Goal: Task Accomplishment & Management: Manage account settings

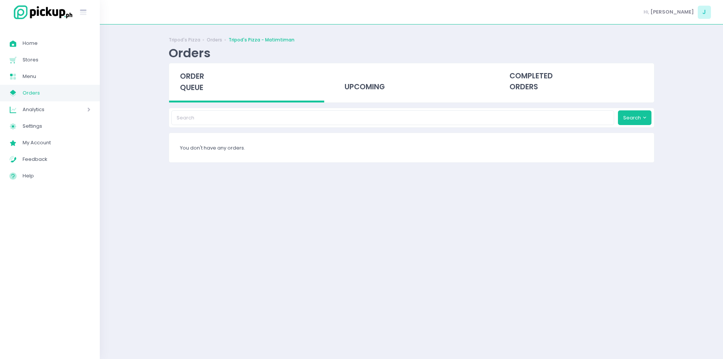
click at [107, 123] on div "Tripod's Pizza Orders Tripod's Pizza - Matimtiman Orders order queue upcoming c…" at bounding box center [411, 191] width 623 height 315
click at [212, 68] on div "order queue" at bounding box center [246, 82] width 155 height 39
click at [182, 80] on span "order queue" at bounding box center [192, 81] width 24 height 21
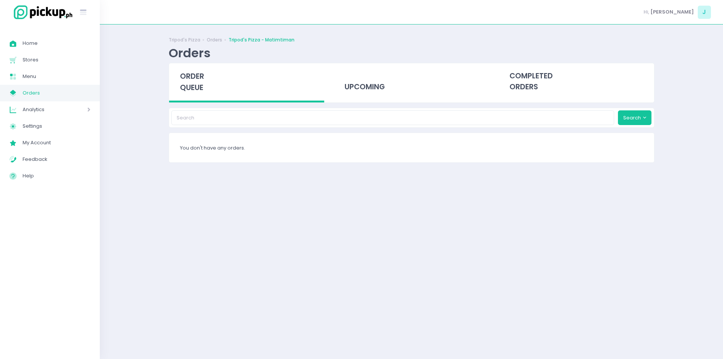
click at [199, 85] on span "order queue" at bounding box center [192, 81] width 24 height 21
click at [192, 84] on span "order queue" at bounding box center [192, 81] width 24 height 21
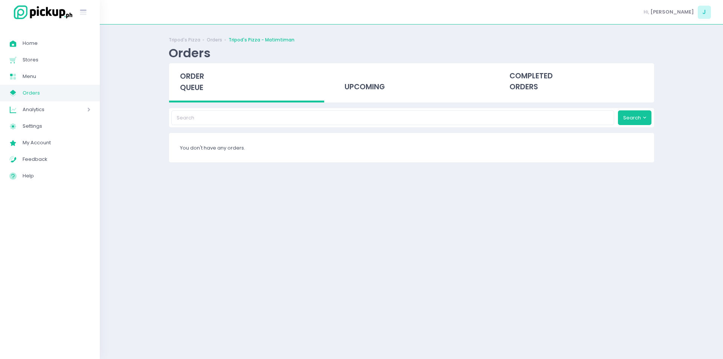
click at [192, 84] on span "order queue" at bounding box center [192, 81] width 24 height 21
click at [188, 69] on div "order queue" at bounding box center [246, 82] width 155 height 39
click at [190, 84] on span "order queue" at bounding box center [192, 81] width 24 height 21
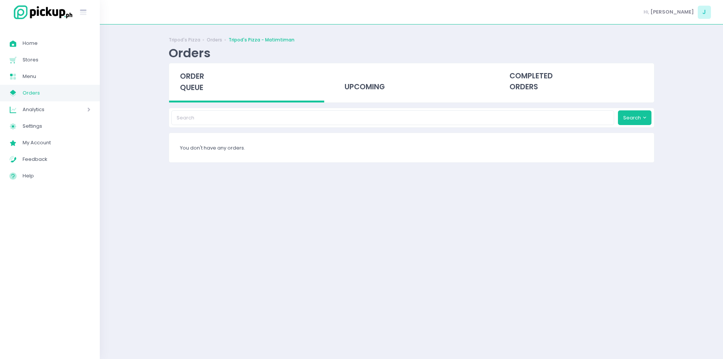
click at [192, 88] on span "order queue" at bounding box center [192, 81] width 24 height 21
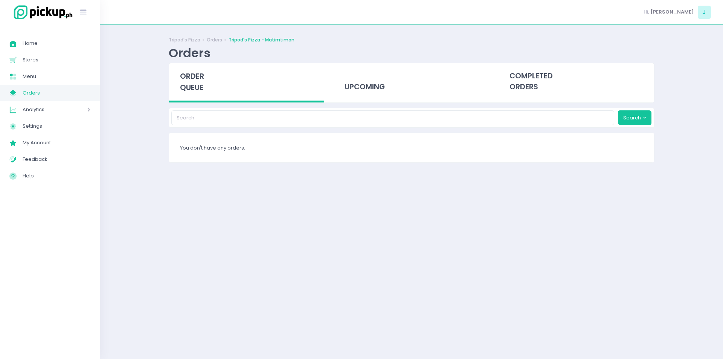
click at [192, 88] on span "order queue" at bounding box center [192, 81] width 24 height 21
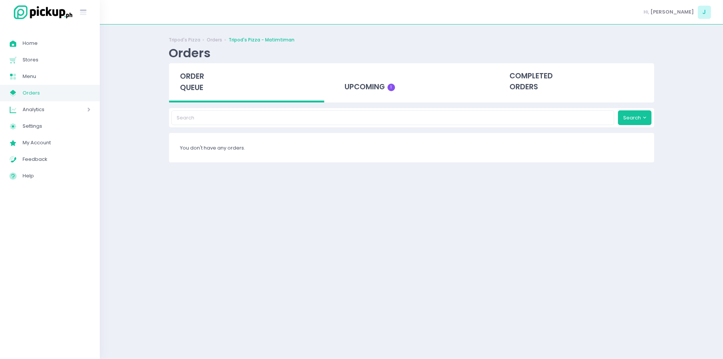
click at [192, 88] on span "order queue" at bounding box center [192, 81] width 24 height 21
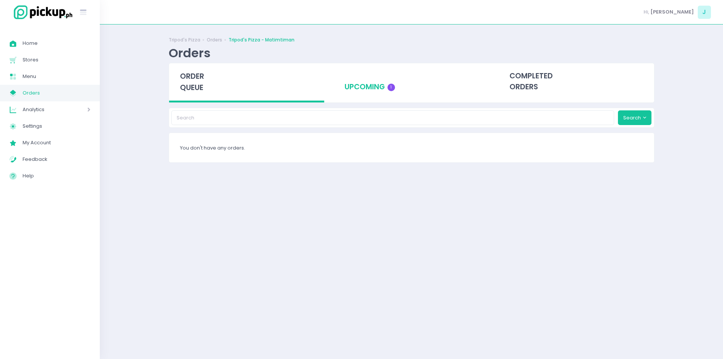
click at [361, 84] on div "upcoming 1" at bounding box center [410, 81] width 155 height 37
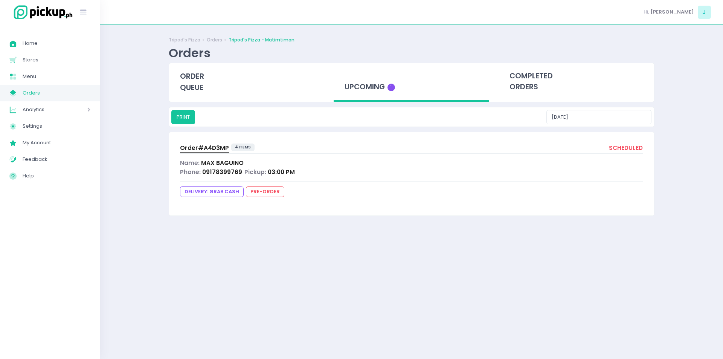
click at [210, 146] on span "Order# A4D3MP" at bounding box center [204, 148] width 49 height 8
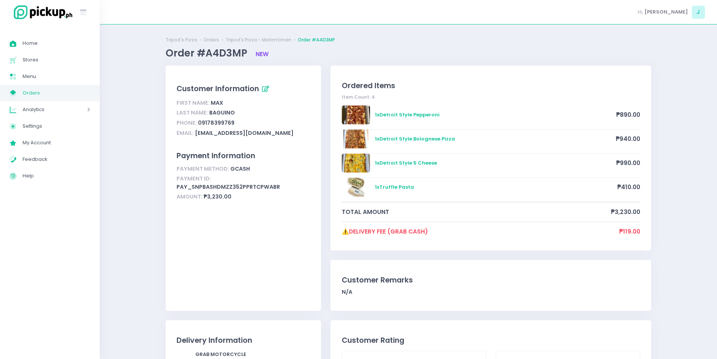
click at [53, 91] on span "Orders" at bounding box center [57, 93] width 68 height 10
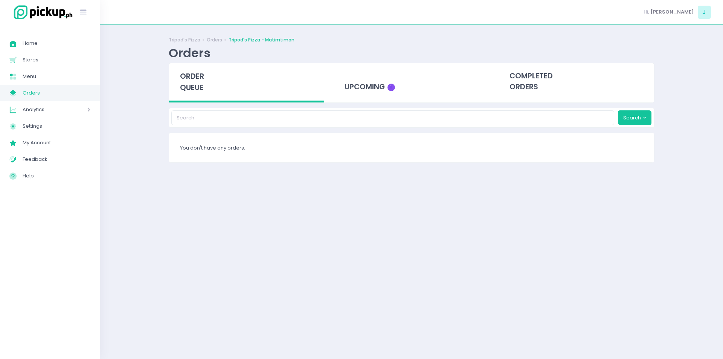
click at [177, 85] on div "order queue" at bounding box center [246, 82] width 155 height 39
click at [190, 81] on span "order queue" at bounding box center [192, 81] width 24 height 21
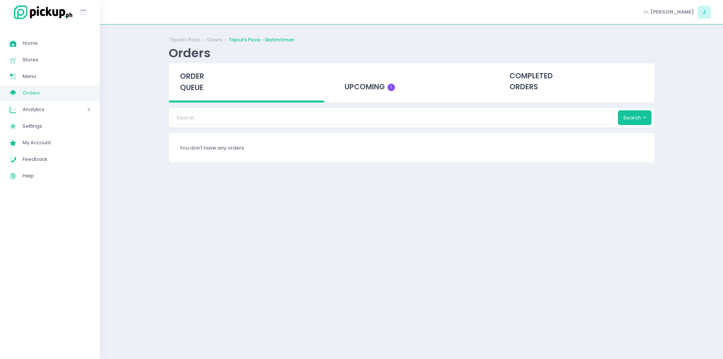
click at [190, 81] on span "order queue" at bounding box center [192, 81] width 24 height 21
click at [152, 175] on div "Tripod's Pizza Orders Tripod's Pizza - Matimtiman Orders order queue upcoming 1…" at bounding box center [411, 191] width 623 height 315
click at [203, 81] on span "order queue" at bounding box center [192, 81] width 24 height 21
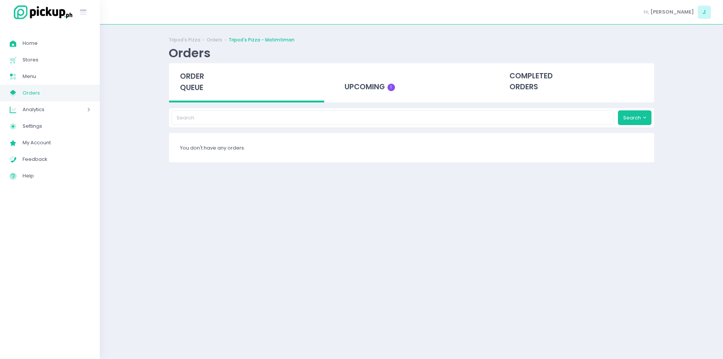
click at [203, 81] on span "order queue" at bounding box center [192, 81] width 24 height 21
click at [167, 178] on div "Tripod's Pizza Orders Tripod's Pizza - Matimtiman Orders order queue upcoming 1…" at bounding box center [411, 191] width 504 height 315
click at [192, 85] on span "order queue" at bounding box center [192, 81] width 24 height 21
click at [157, 82] on div "Tripod's Pizza Orders Tripod's Pizza - Matimtiman Orders order queue upcoming 1…" at bounding box center [411, 191] width 623 height 315
click at [211, 81] on div "order queue" at bounding box center [246, 82] width 155 height 39
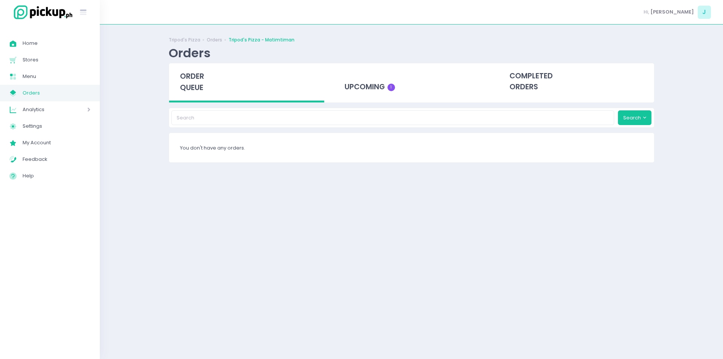
click at [211, 81] on div "order queue" at bounding box center [246, 82] width 155 height 39
click at [187, 81] on span "order queue" at bounding box center [192, 81] width 24 height 21
click at [158, 189] on div "Tripod's Pizza Orders Tripod's Pizza - Matimtiman Orders order queue upcoming 1…" at bounding box center [411, 191] width 623 height 315
click at [201, 89] on span "order queue" at bounding box center [192, 81] width 24 height 21
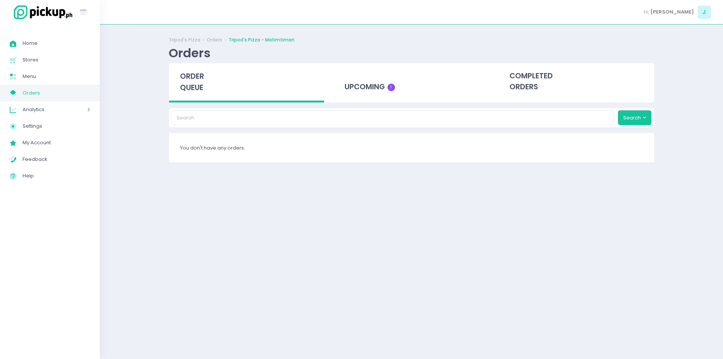
click at [201, 89] on span "order queue" at bounding box center [192, 81] width 24 height 21
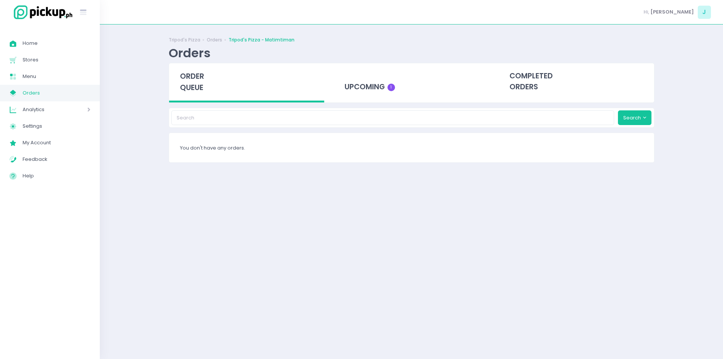
click at [201, 89] on span "order queue" at bounding box center [192, 81] width 24 height 21
click at [265, 183] on div "Tripod's Pizza Orders Tripod's Pizza - Matimtiman Orders order queue upcoming 1…" at bounding box center [411, 191] width 504 height 315
click at [139, 132] on div "Tripod's Pizza Orders Tripod's Pizza - Matimtiman Orders order queue upcoming 1…" at bounding box center [411, 191] width 623 height 315
click at [209, 85] on div "order queue" at bounding box center [246, 82] width 155 height 39
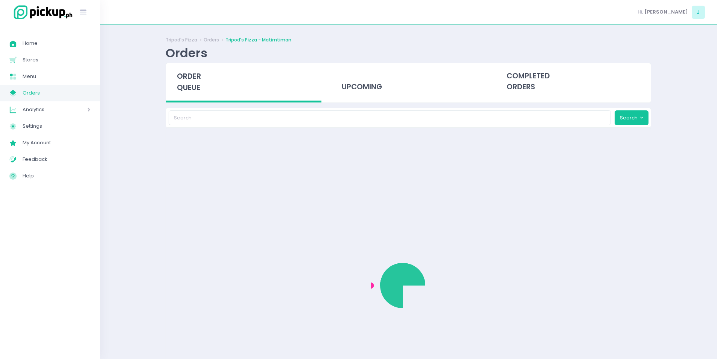
click at [209, 85] on div "order queue" at bounding box center [243, 82] width 155 height 39
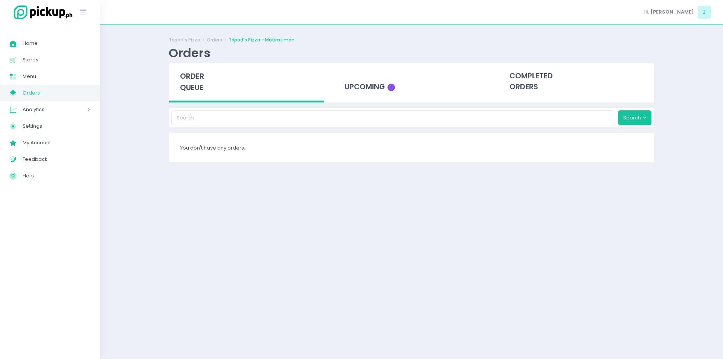
click at [209, 85] on div "order queue" at bounding box center [246, 82] width 155 height 39
click at [204, 87] on div "order queue" at bounding box center [246, 82] width 155 height 39
click at [354, 95] on div "upcoming 1" at bounding box center [410, 81] width 155 height 37
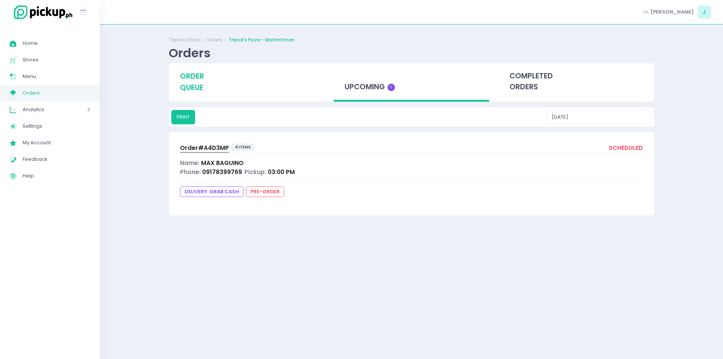
click at [183, 85] on span "order queue" at bounding box center [192, 81] width 24 height 21
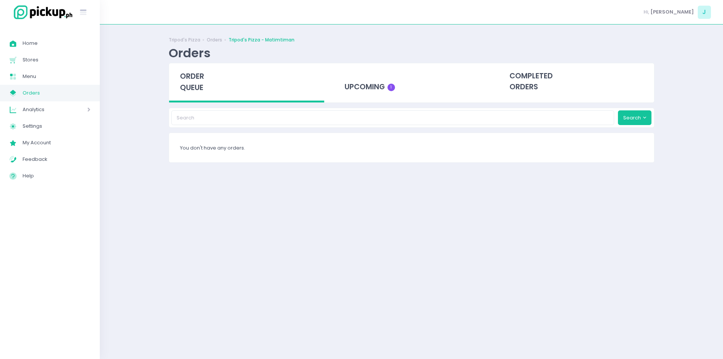
click at [183, 85] on span "order queue" at bounding box center [192, 81] width 24 height 21
click at [361, 95] on div "upcoming 1" at bounding box center [410, 81] width 155 height 37
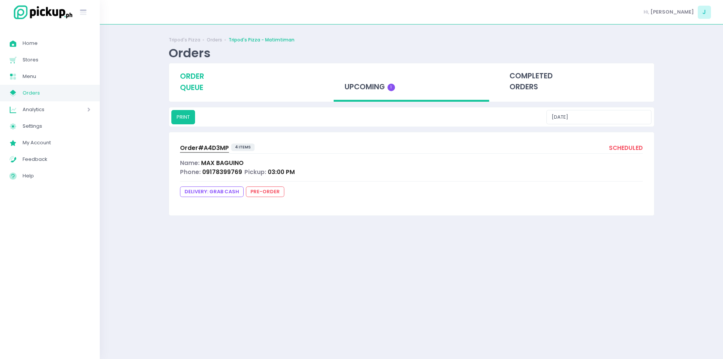
click at [194, 90] on span "order queue" at bounding box center [192, 81] width 24 height 21
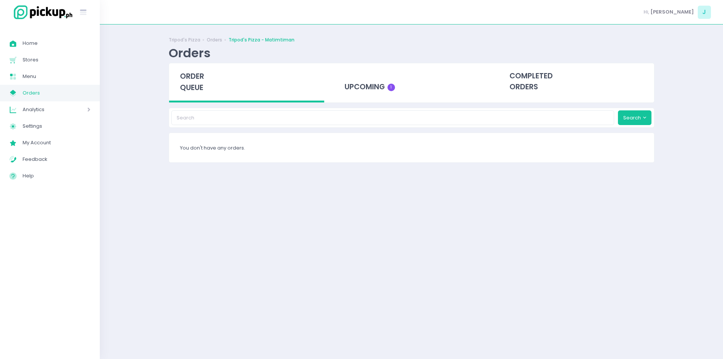
click at [194, 90] on span "order queue" at bounding box center [192, 81] width 24 height 21
click at [190, 84] on span "order queue" at bounding box center [192, 81] width 24 height 21
click at [344, 73] on div "upcoming 2" at bounding box center [410, 81] width 155 height 37
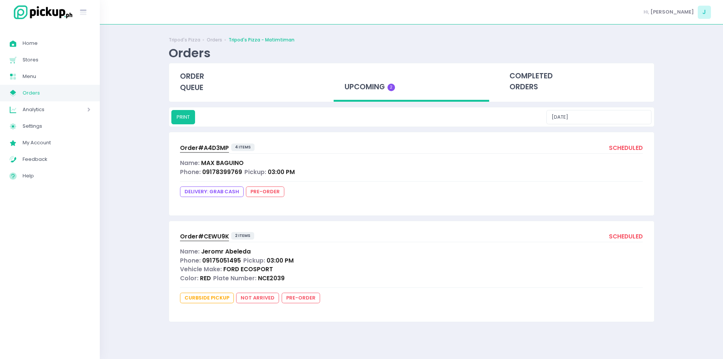
click at [213, 146] on span "Order# A4D3MP" at bounding box center [204, 148] width 49 height 8
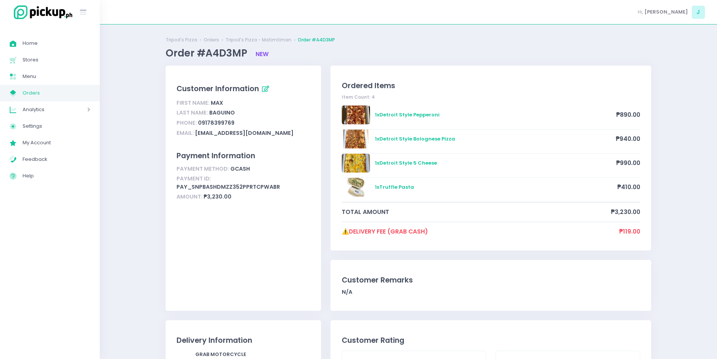
click at [72, 101] on div "Analytics Created with Sketch. Analytics" at bounding box center [50, 109] width 100 height 17
click at [79, 91] on span "Orders" at bounding box center [57, 93] width 68 height 10
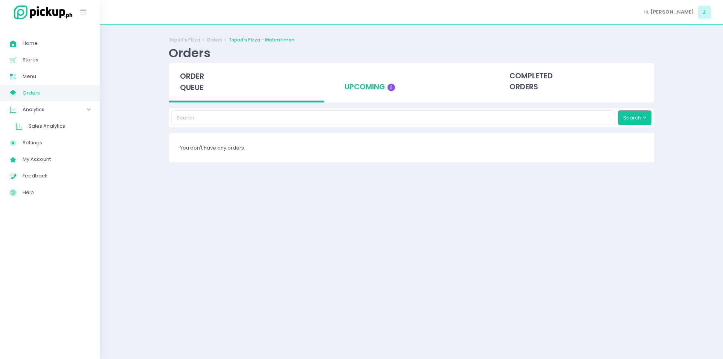
click at [353, 73] on div "upcoming 2" at bounding box center [410, 81] width 155 height 37
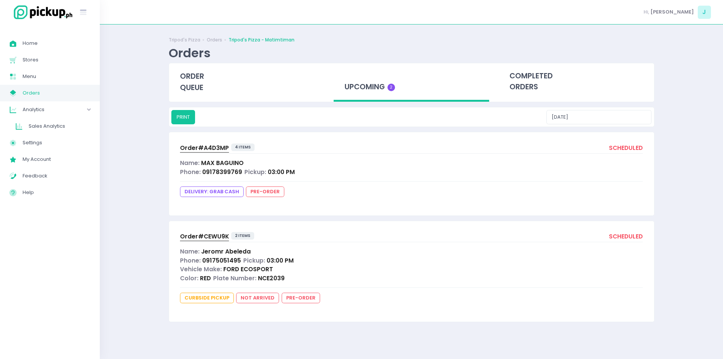
click at [208, 149] on span "Order# A4D3MP" at bounding box center [204, 148] width 49 height 8
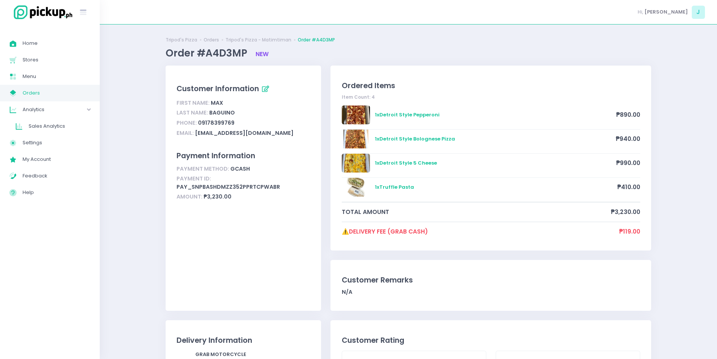
click at [82, 96] on span "Orders" at bounding box center [57, 93] width 68 height 10
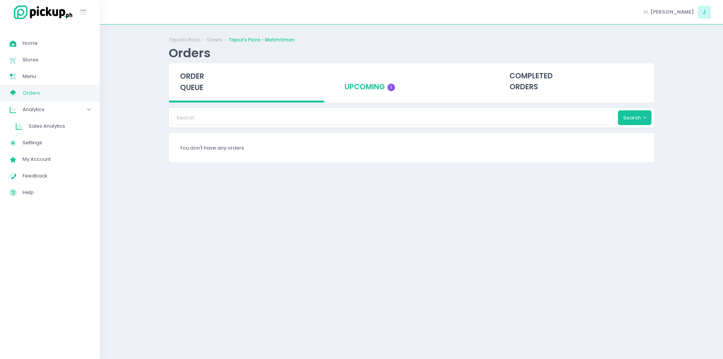
click at [356, 88] on div "upcoming 2" at bounding box center [410, 81] width 155 height 37
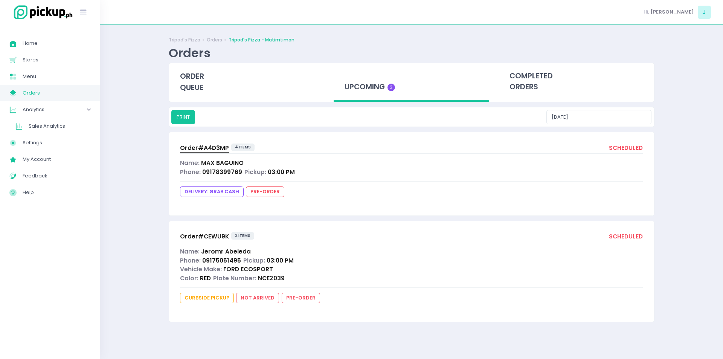
click at [219, 237] on span "Order# CEWU9K" at bounding box center [204, 236] width 49 height 8
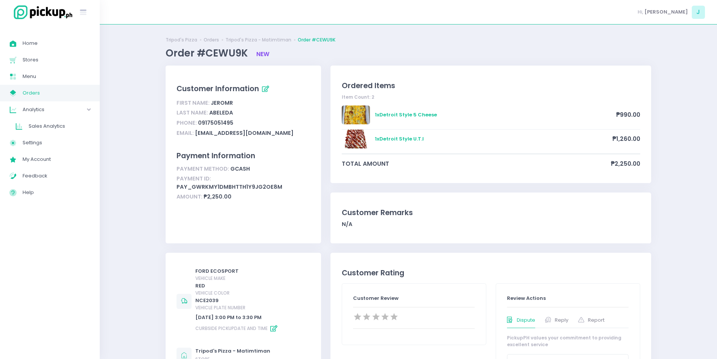
click at [47, 92] on span "Orders" at bounding box center [57, 93] width 68 height 10
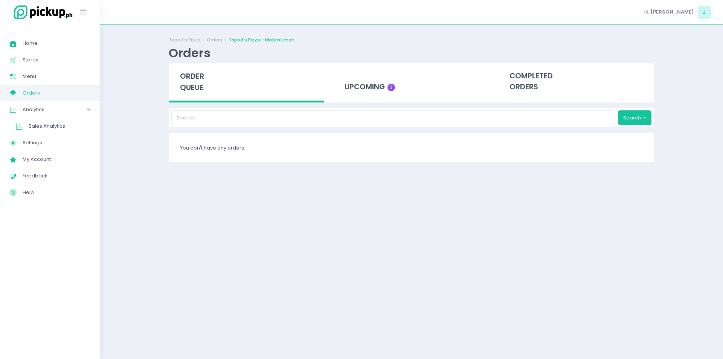
click at [191, 70] on div "order queue" at bounding box center [246, 82] width 155 height 39
click at [197, 85] on span "order queue" at bounding box center [192, 81] width 24 height 21
click at [342, 73] on div "upcoming 2" at bounding box center [410, 81] width 155 height 37
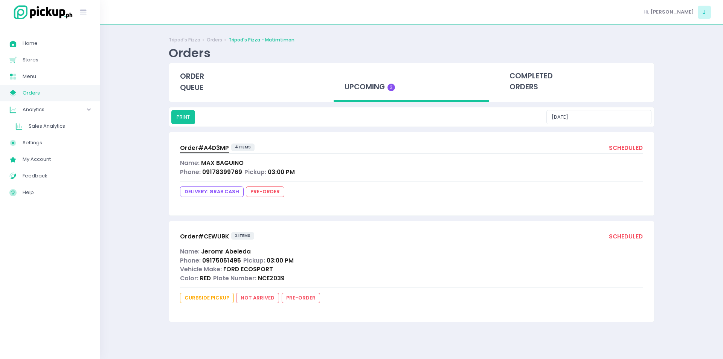
click at [214, 145] on span "Order# A4D3MP" at bounding box center [204, 148] width 49 height 8
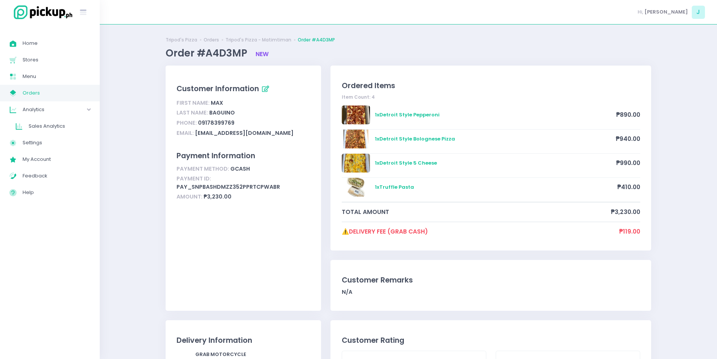
click at [78, 102] on div "Analytics Created with Sketch. Analytics" at bounding box center [50, 109] width 100 height 17
click at [76, 96] on span "Orders" at bounding box center [57, 93] width 68 height 10
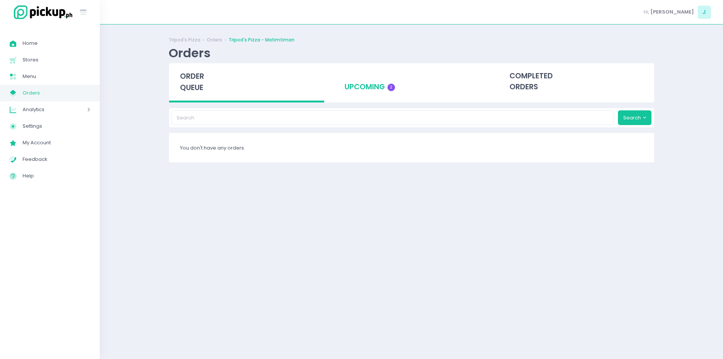
click at [385, 87] on div "upcoming 2" at bounding box center [410, 81] width 155 height 37
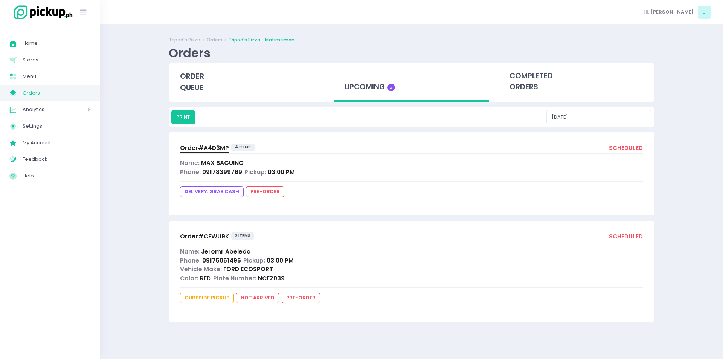
click at [207, 237] on span "Order# CEWU9K" at bounding box center [204, 236] width 49 height 8
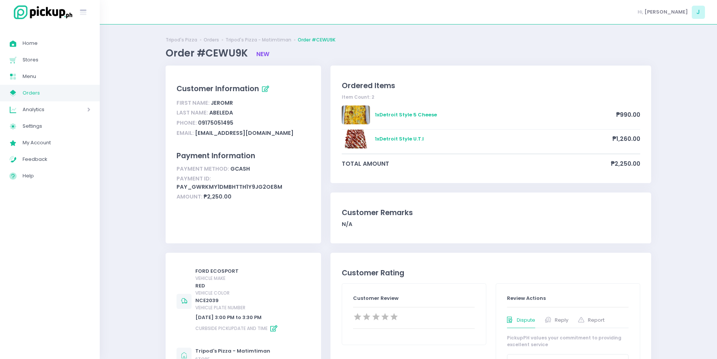
click at [35, 93] on span "Orders" at bounding box center [57, 93] width 68 height 10
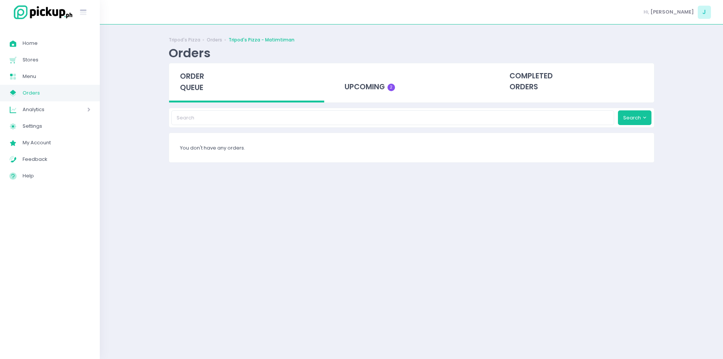
click at [213, 86] on div "order queue" at bounding box center [246, 82] width 155 height 39
click at [205, 84] on div "order queue" at bounding box center [246, 82] width 155 height 39
click at [201, 93] on span "order queue" at bounding box center [192, 81] width 24 height 21
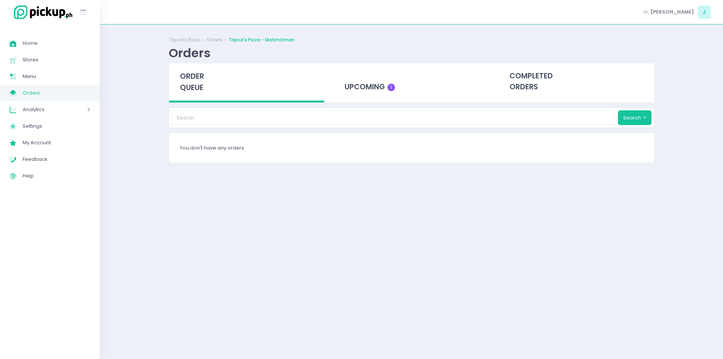
click at [201, 93] on span "order queue" at bounding box center [192, 81] width 24 height 21
click at [193, 69] on div "order queue" at bounding box center [246, 82] width 155 height 39
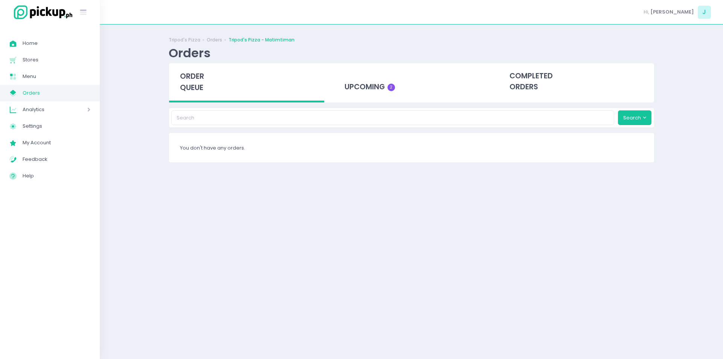
click at [192, 80] on span "order queue" at bounding box center [192, 81] width 24 height 21
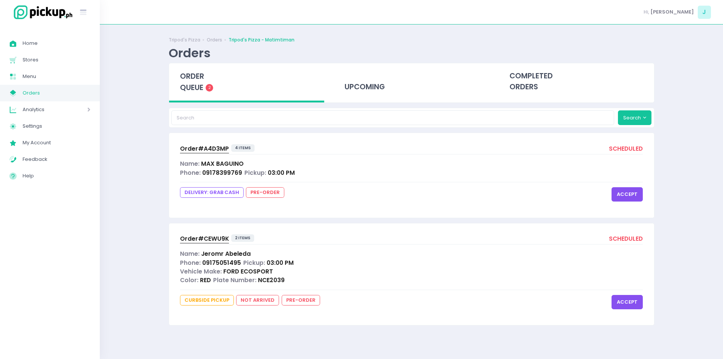
click at [631, 188] on button "accept" at bounding box center [626, 194] width 31 height 14
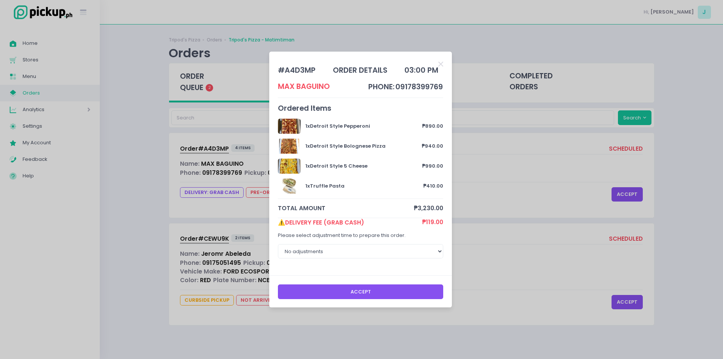
click at [371, 286] on button "Accept" at bounding box center [361, 291] width 166 height 14
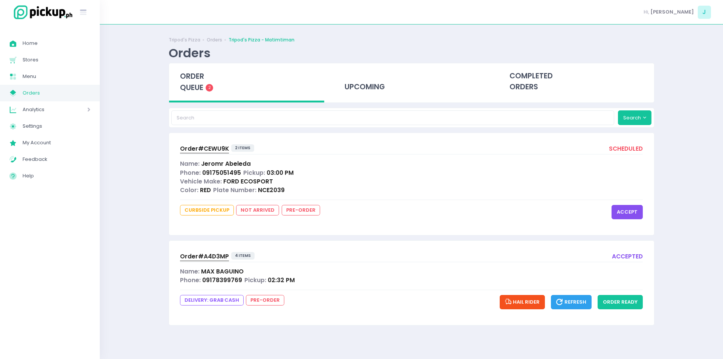
click at [627, 211] on button "accept" at bounding box center [626, 212] width 31 height 14
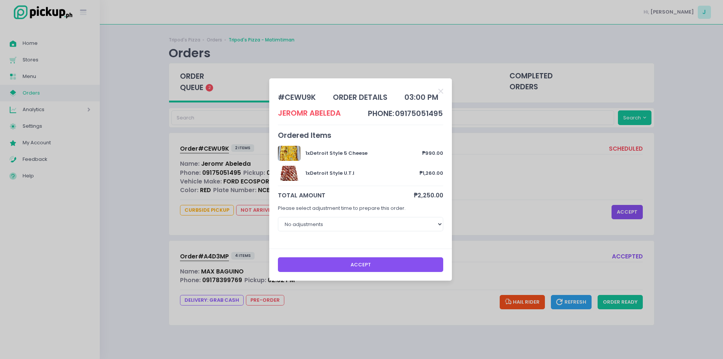
click at [352, 272] on div "Accept" at bounding box center [360, 264] width 183 height 32
click at [352, 259] on button "Accept" at bounding box center [361, 264] width 166 height 14
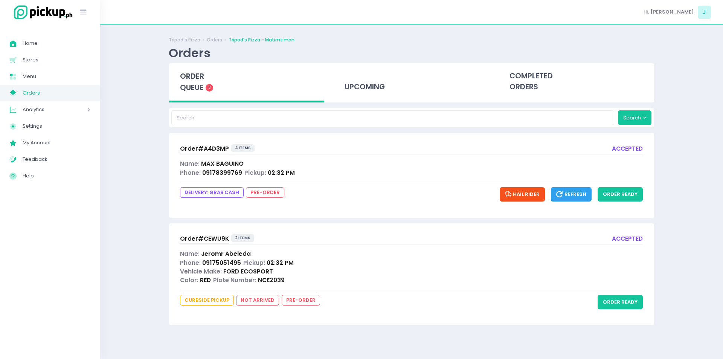
click at [195, 82] on div "order queue 2" at bounding box center [246, 82] width 155 height 39
click at [213, 142] on div "Order# A4D3MP 4 items accepted Name: [PERSON_NAME] Phone: 09178399769 Pickup: 0…" at bounding box center [411, 175] width 485 height 84
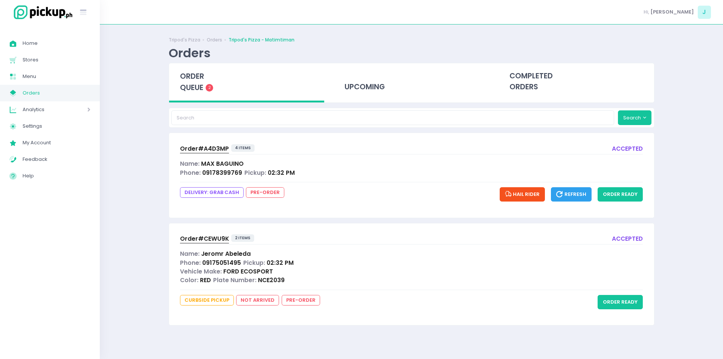
click at [191, 95] on div "order queue 2" at bounding box center [246, 82] width 155 height 39
click at [216, 150] on span "Order# A4D3MP" at bounding box center [204, 149] width 49 height 8
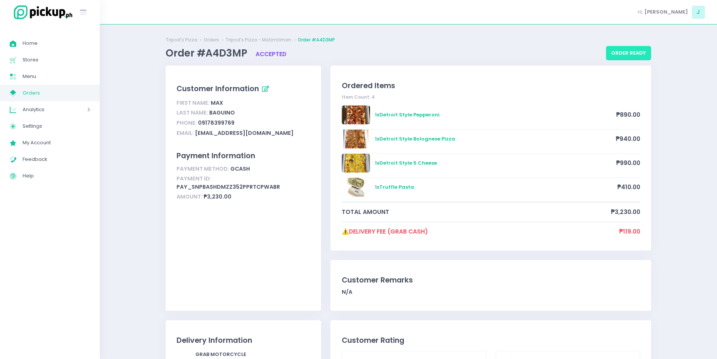
click at [622, 54] on button "order ready" at bounding box center [628, 53] width 45 height 14
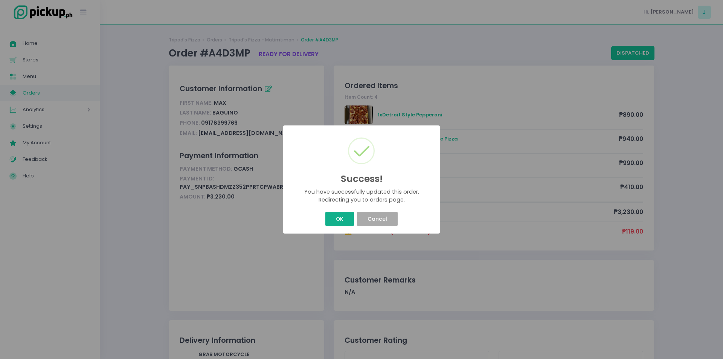
click at [342, 216] on button "OK" at bounding box center [339, 219] width 28 height 14
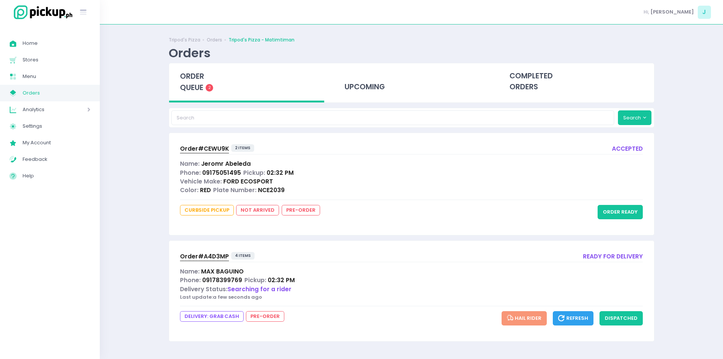
click at [197, 257] on span "Order# A4D3MP" at bounding box center [204, 256] width 49 height 8
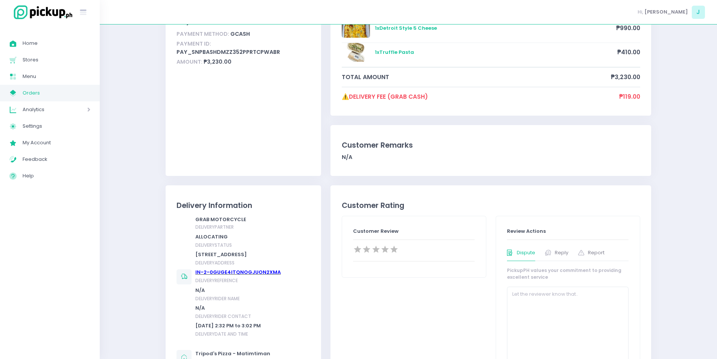
scroll to position [136, 0]
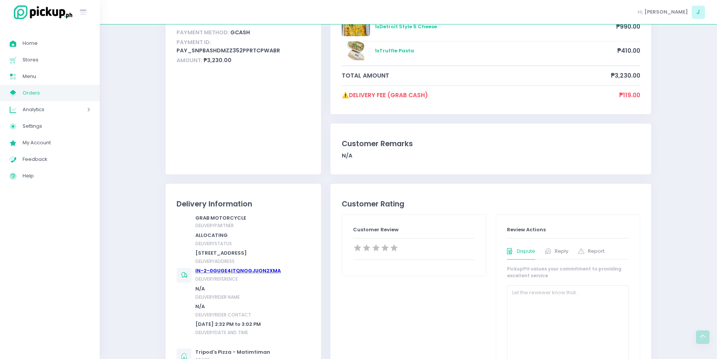
click at [69, 93] on span "Orders" at bounding box center [57, 93] width 68 height 10
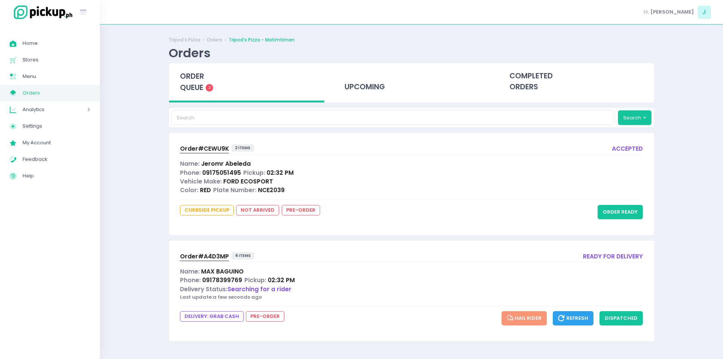
click at [192, 72] on span "order queue" at bounding box center [192, 81] width 24 height 21
click at [191, 75] on span "order queue" at bounding box center [192, 81] width 24 height 21
click at [209, 148] on span "Order# CEWU9K" at bounding box center [204, 149] width 49 height 8
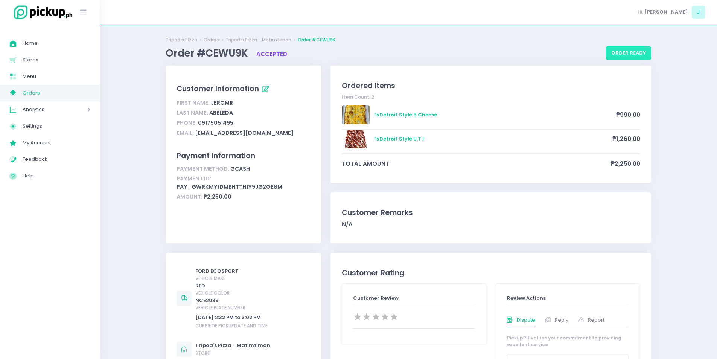
click at [615, 55] on button "order ready" at bounding box center [628, 53] width 45 height 14
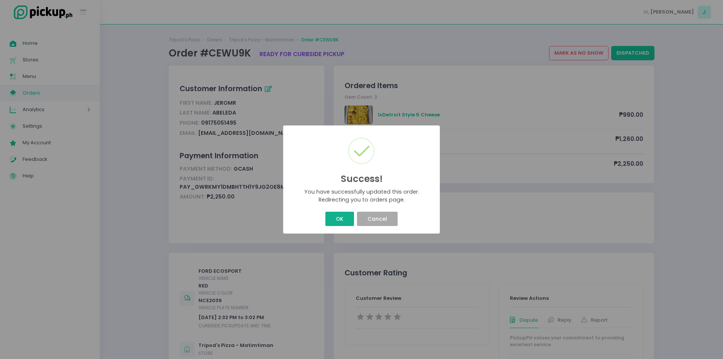
click at [340, 218] on button "OK" at bounding box center [339, 219] width 28 height 14
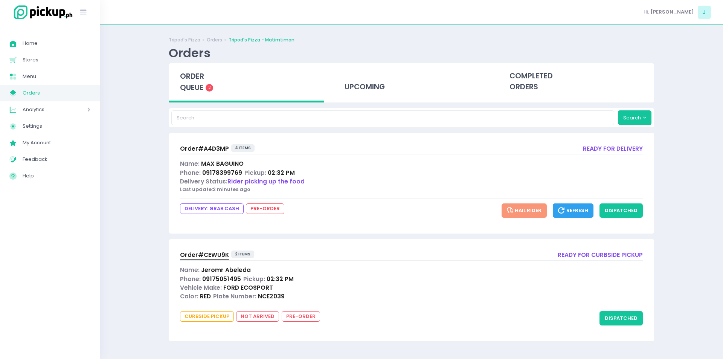
click at [208, 91] on div "order queue 2" at bounding box center [246, 82] width 155 height 39
click at [199, 88] on span "order queue" at bounding box center [192, 81] width 24 height 21
click at [207, 146] on span "Order# A4D3MP" at bounding box center [204, 149] width 49 height 8
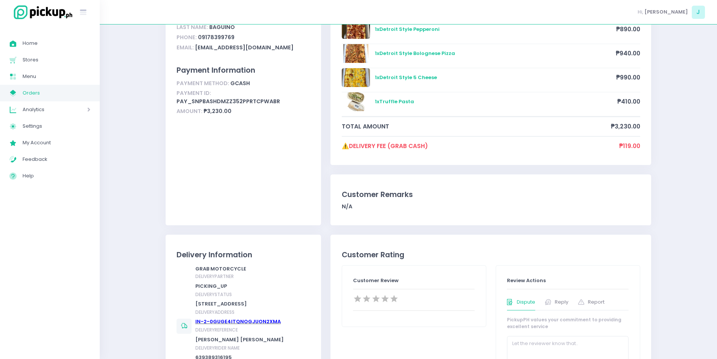
scroll to position [112, 0]
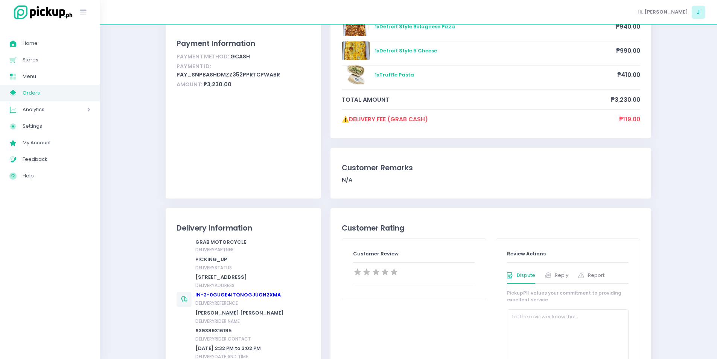
click at [249, 298] on link "IN-2-0GUGE4ITQNOGJUON2XMA" at bounding box center [237, 294] width 85 height 7
click at [55, 97] on span "Orders" at bounding box center [57, 93] width 68 height 10
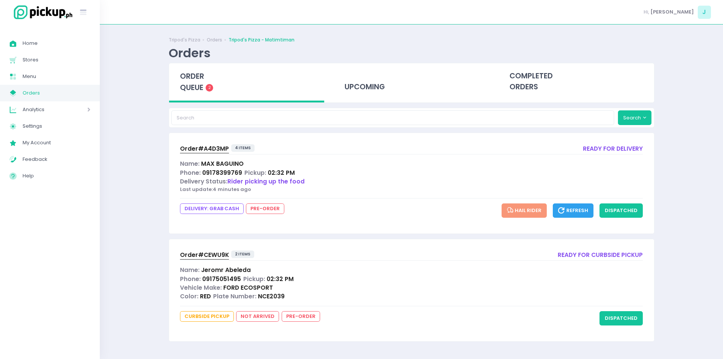
click at [197, 83] on span "order queue" at bounding box center [192, 81] width 24 height 21
click at [630, 216] on button "dispatched" at bounding box center [620, 210] width 43 height 14
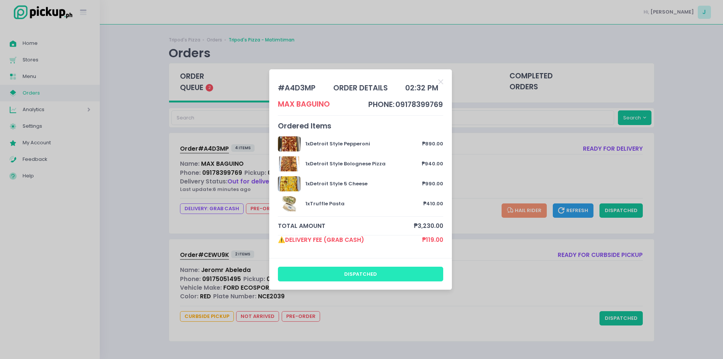
click at [355, 268] on button "dispatched" at bounding box center [361, 273] width 166 height 14
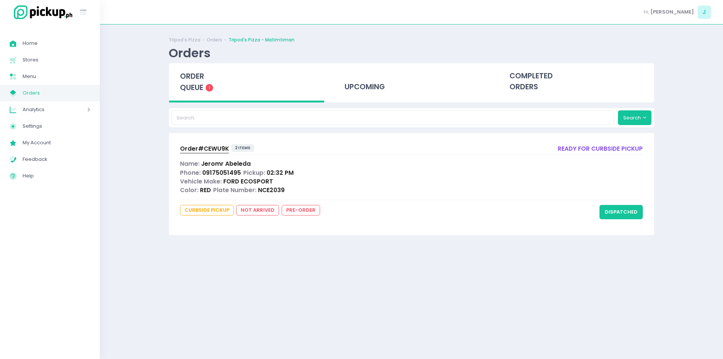
click at [201, 79] on span "order queue" at bounding box center [192, 81] width 24 height 21
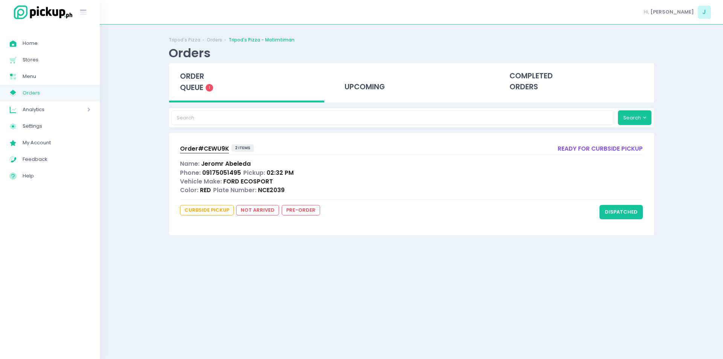
click at [201, 79] on span "order queue" at bounding box center [192, 81] width 24 height 21
click at [199, 85] on span "order queue" at bounding box center [192, 81] width 24 height 21
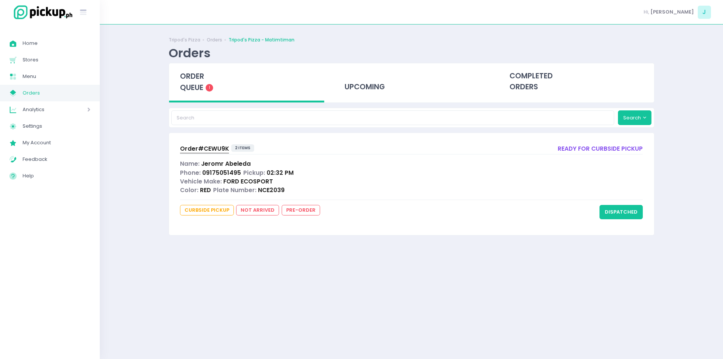
click at [199, 85] on span "order queue" at bounding box center [192, 81] width 24 height 21
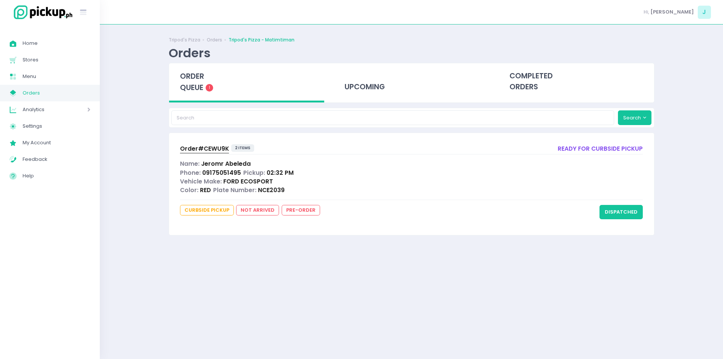
click at [199, 85] on span "order queue" at bounding box center [192, 81] width 24 height 21
click at [185, 80] on span "order queue" at bounding box center [192, 81] width 24 height 21
click at [193, 85] on span "order queue" at bounding box center [192, 81] width 24 height 21
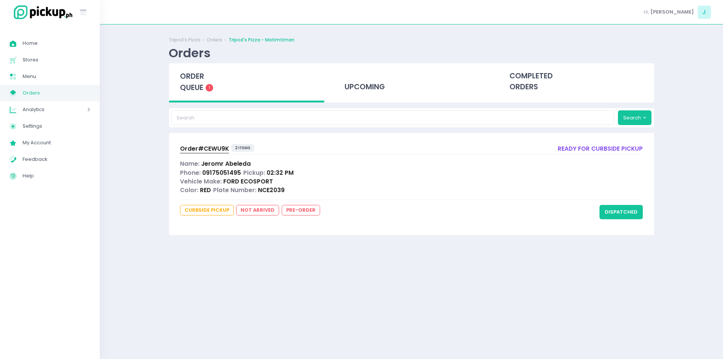
click at [193, 85] on span "order queue" at bounding box center [192, 81] width 24 height 21
click at [182, 56] on div "Orders" at bounding box center [190, 53] width 42 height 15
click at [188, 80] on span "order queue" at bounding box center [192, 81] width 24 height 21
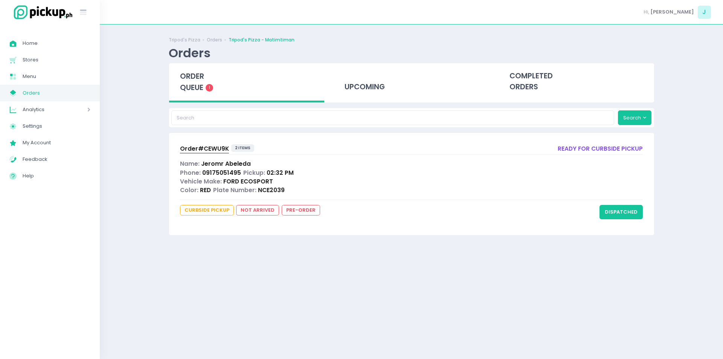
click at [188, 80] on span "order queue" at bounding box center [192, 81] width 24 height 21
click at [196, 297] on div "Tripod's Pizza Orders Tripod's Pizza - Matimtiman Orders order queue 1 upcoming…" at bounding box center [411, 191] width 504 height 315
click at [633, 210] on button "dispatched" at bounding box center [620, 212] width 43 height 14
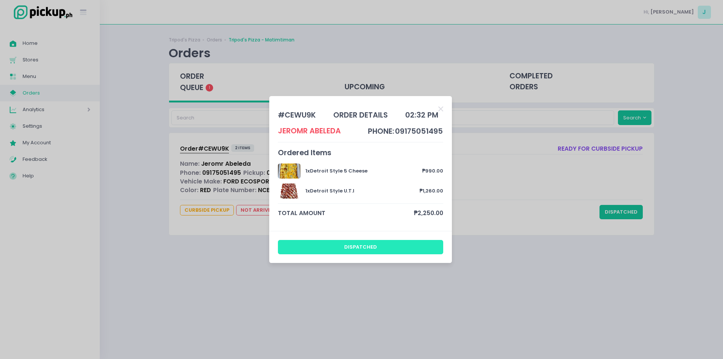
click at [372, 253] on button "dispatched" at bounding box center [361, 247] width 166 height 14
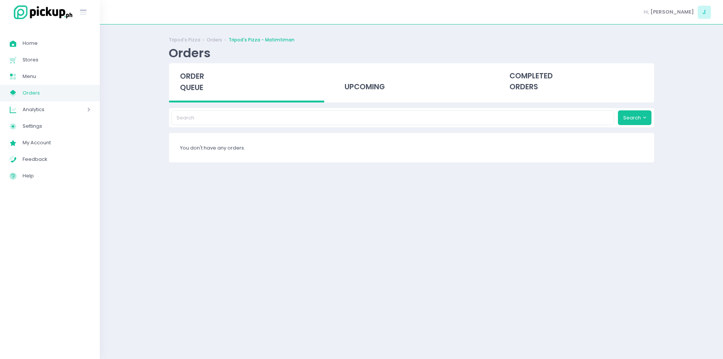
click at [179, 81] on div "order queue" at bounding box center [246, 82] width 155 height 39
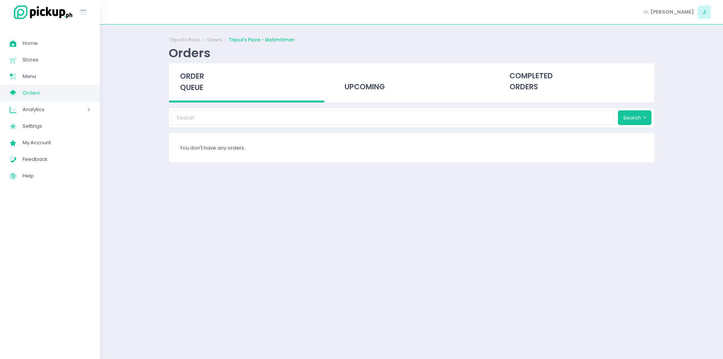
click at [179, 81] on div "order queue" at bounding box center [246, 82] width 155 height 39
click at [206, 88] on div "order queue" at bounding box center [246, 82] width 155 height 39
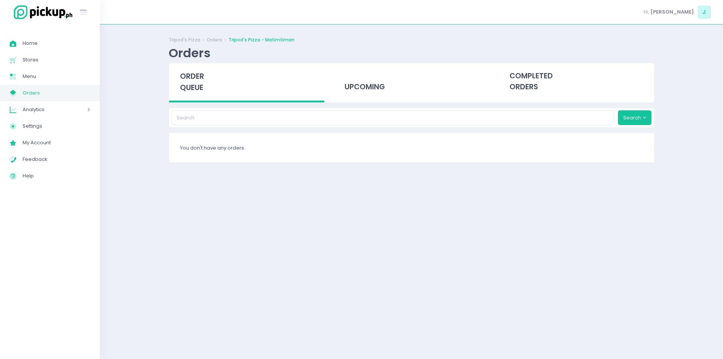
click at [206, 88] on div "order queue" at bounding box center [246, 82] width 155 height 39
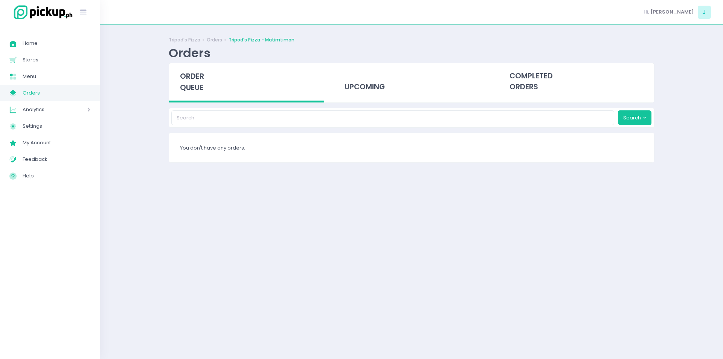
click at [206, 88] on div "order queue" at bounding box center [246, 82] width 155 height 39
